Goal: Navigation & Orientation: Find specific page/section

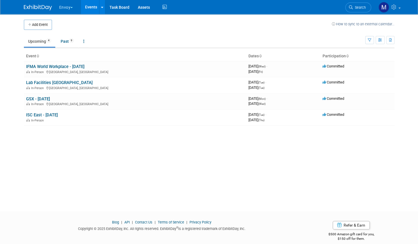
drag, startPoint x: 0, startPoint y: 0, endPoint x: 84, endPoint y: 5, distance: 83.9
click at [84, 5] on link "Events" at bounding box center [91, 7] width 21 height 14
click at [139, 7] on link "Assets" at bounding box center [144, 7] width 21 height 14
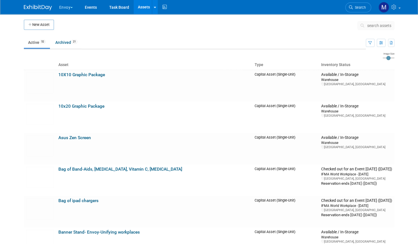
click at [59, 8] on button "Envoy" at bounding box center [69, 6] width 21 height 12
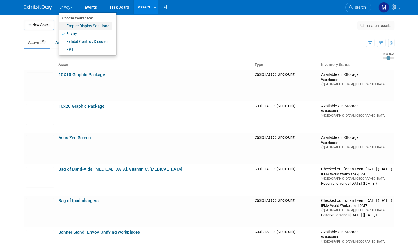
click at [66, 27] on link "Empire Display Solutions" at bounding box center [85, 26] width 53 height 8
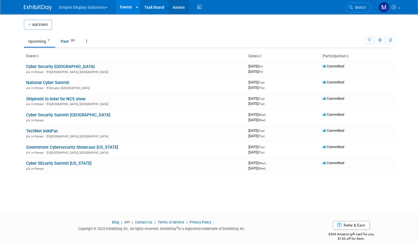
click at [172, 10] on link "Assets" at bounding box center [179, 7] width 21 height 14
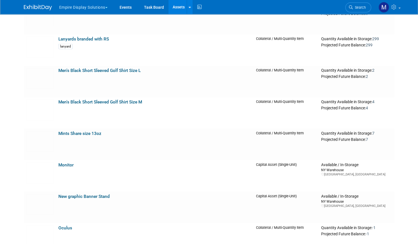
scroll to position [888, 0]
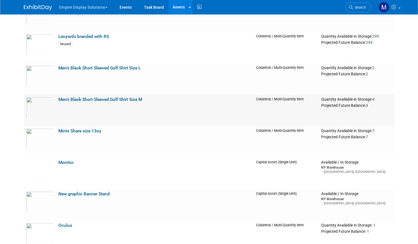
click at [105, 100] on link "Men's Black Short Sleeved Golf Shirt Size M" at bounding box center [100, 99] width 84 height 5
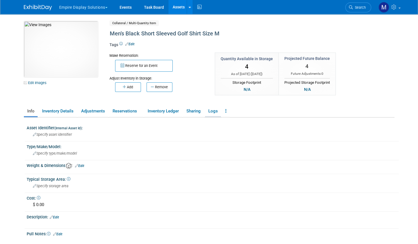
click at [207, 110] on link "Logs" at bounding box center [213, 111] width 16 height 10
